Goal: Check status: Check status

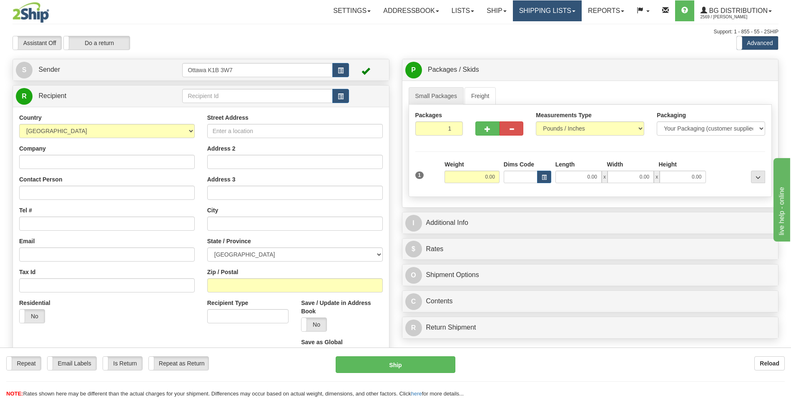
click at [531, 8] on link "Shipping lists" at bounding box center [547, 10] width 69 height 21
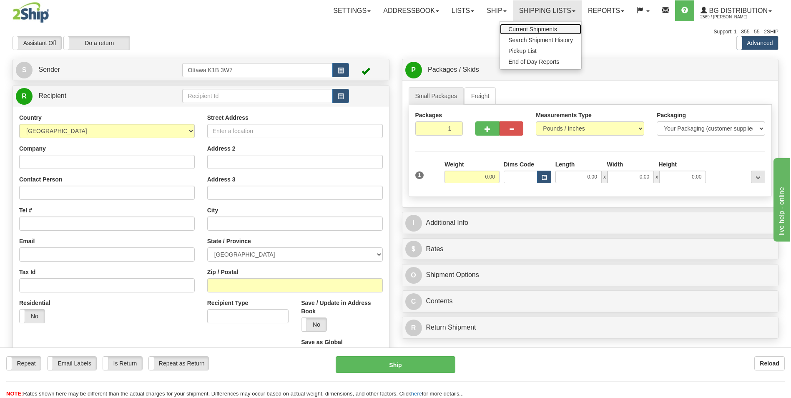
click at [537, 28] on span "Current Shipments" at bounding box center [533, 29] width 49 height 7
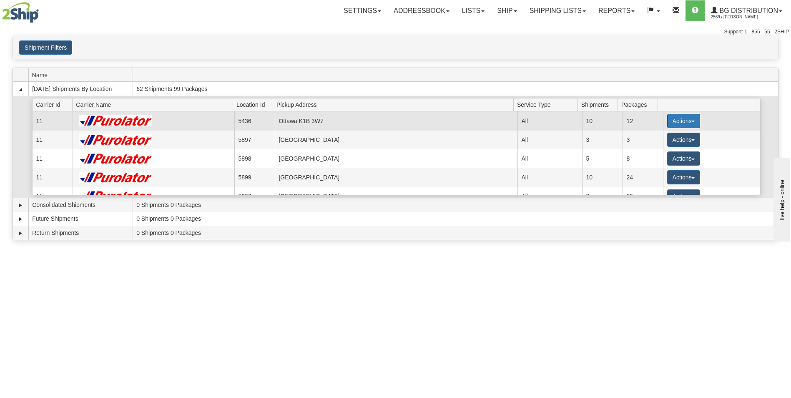
click at [686, 120] on button "Actions" at bounding box center [684, 121] width 33 height 14
click at [663, 138] on span "Details" at bounding box center [653, 137] width 23 height 6
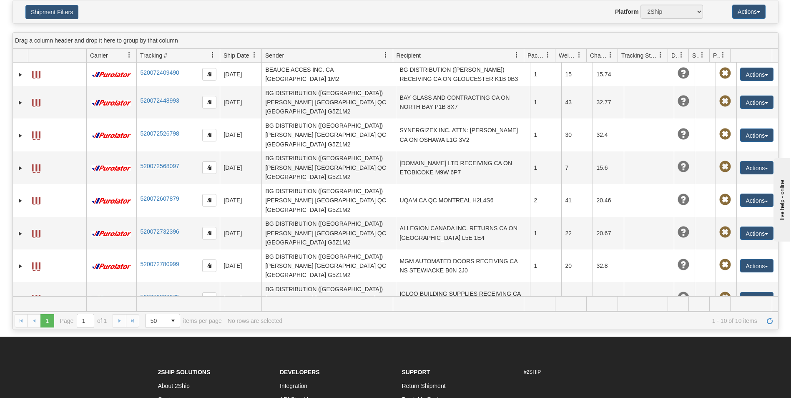
scroll to position [42, 0]
